Goal: Find specific page/section: Find specific page/section

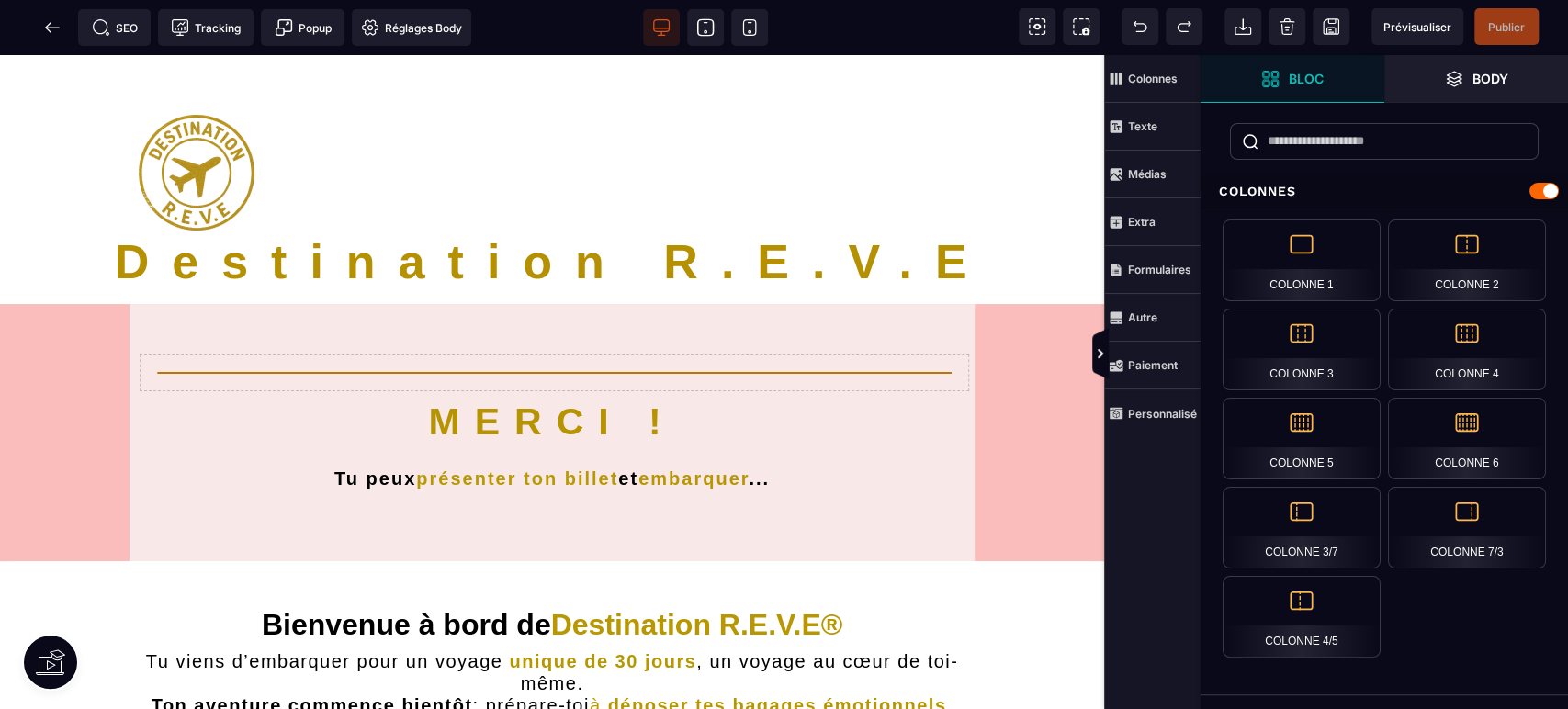
click at [744, 24] on icon at bounding box center [750, 28] width 19 height 19
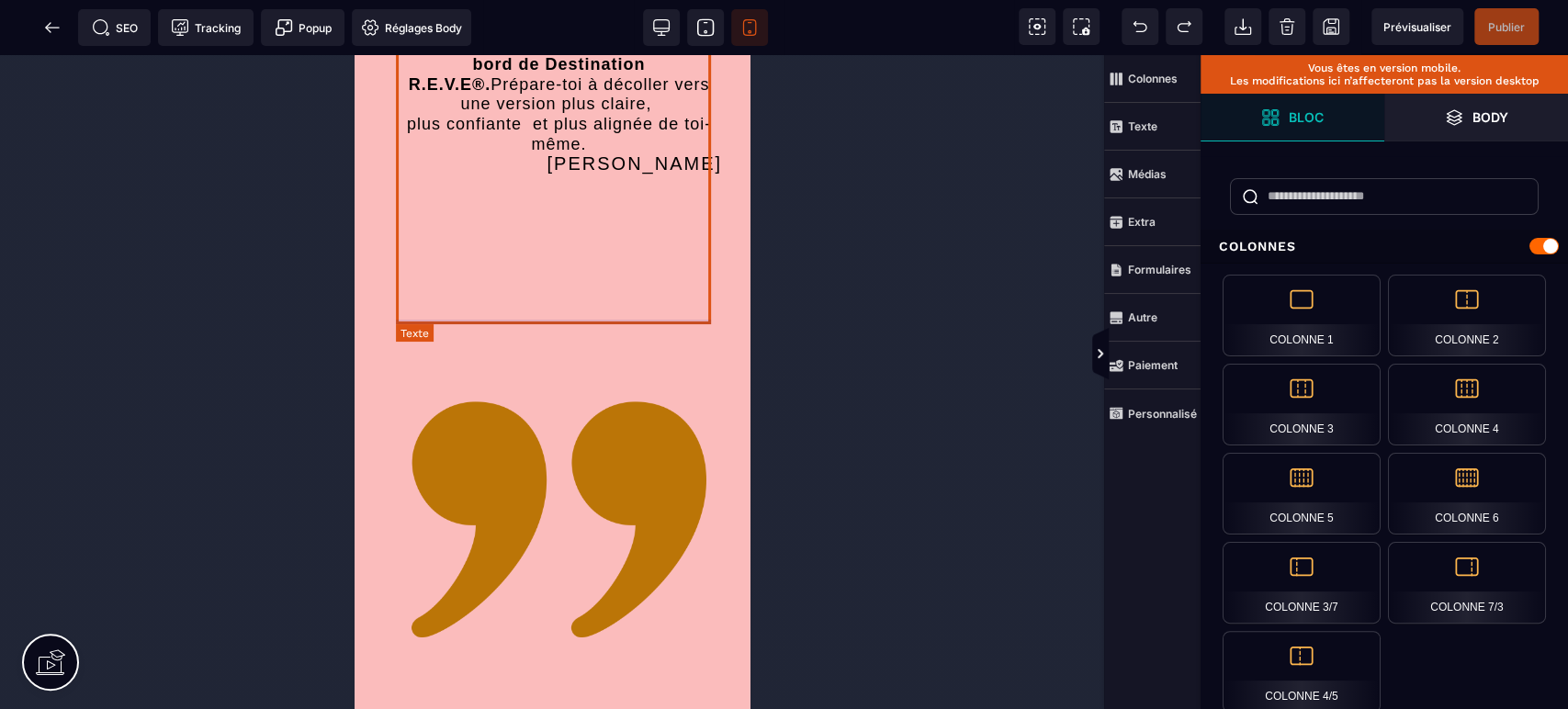
scroll to position [5753, 0]
click at [49, 24] on icon at bounding box center [47, 27] width 6 height 10
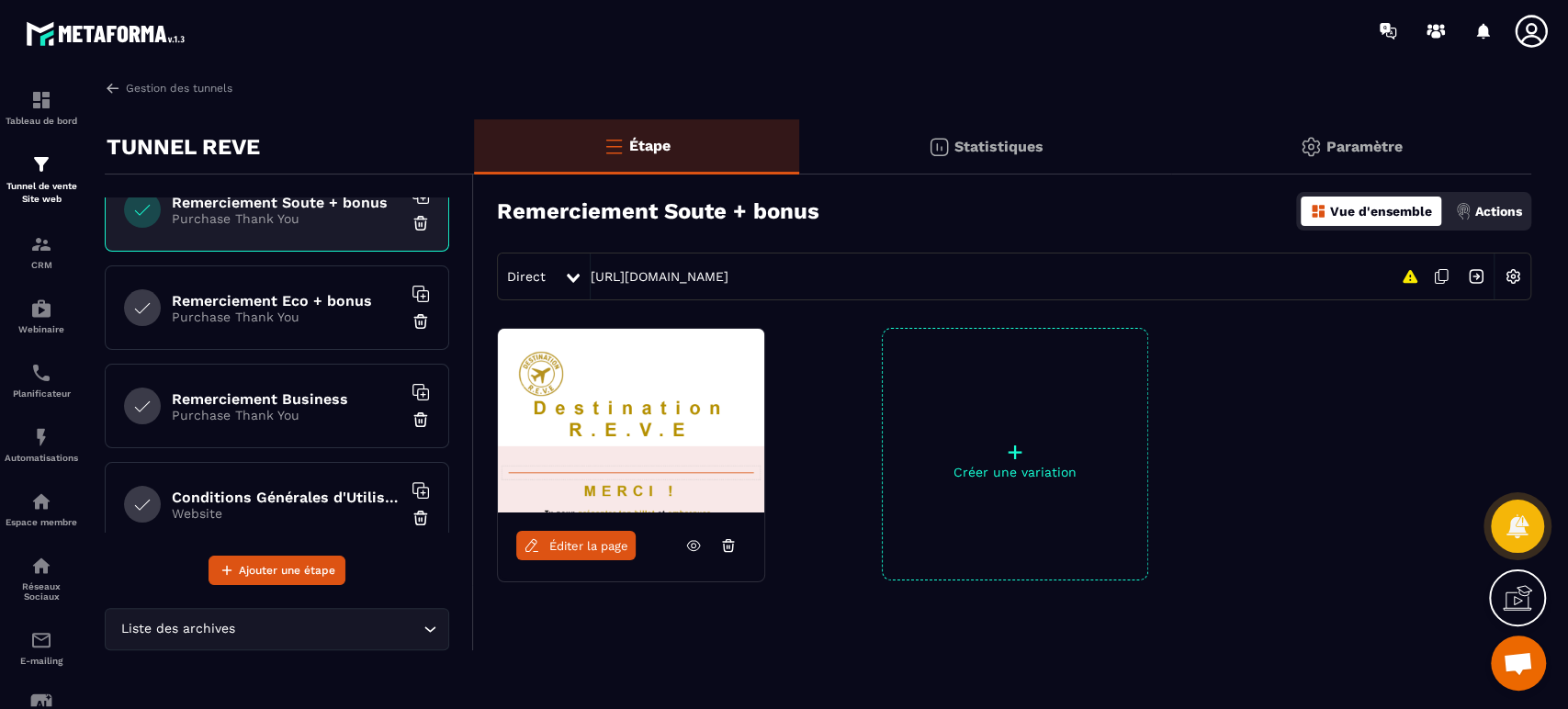
scroll to position [543, 0]
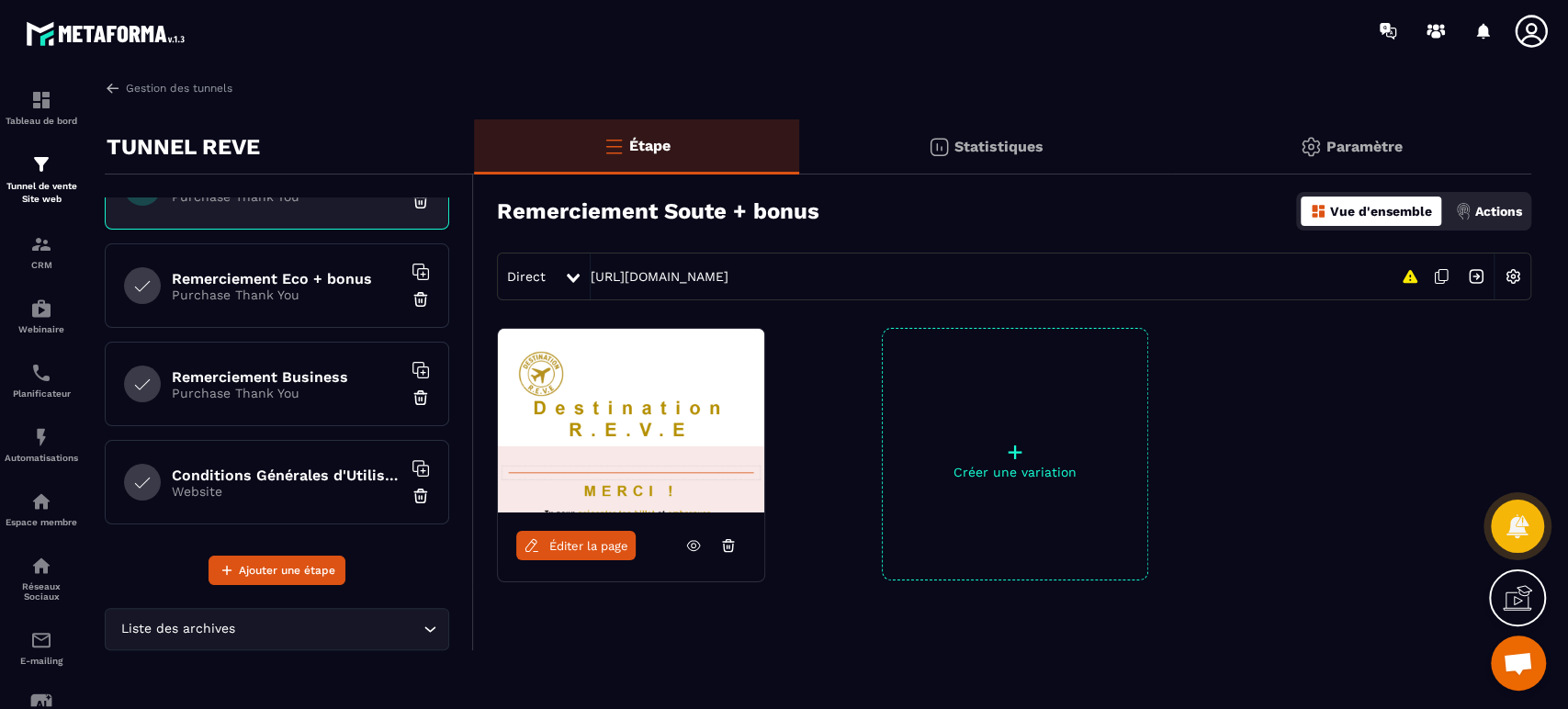
click at [315, 278] on h6 "Remerciement Eco + bonus" at bounding box center [287, 278] width 230 height 18
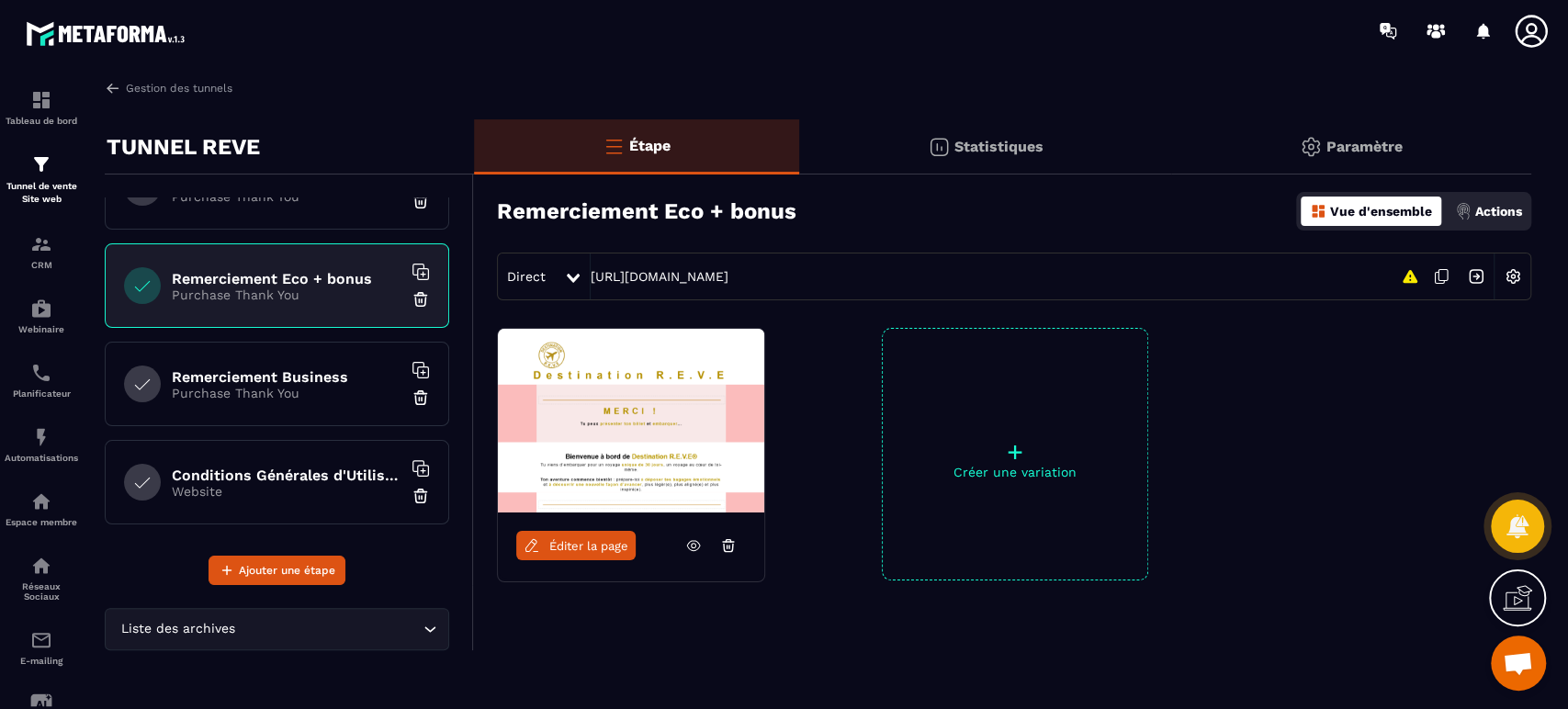
click at [588, 542] on span "Éditer la page" at bounding box center [588, 545] width 79 height 14
